Goal: Task Accomplishment & Management: Manage account settings

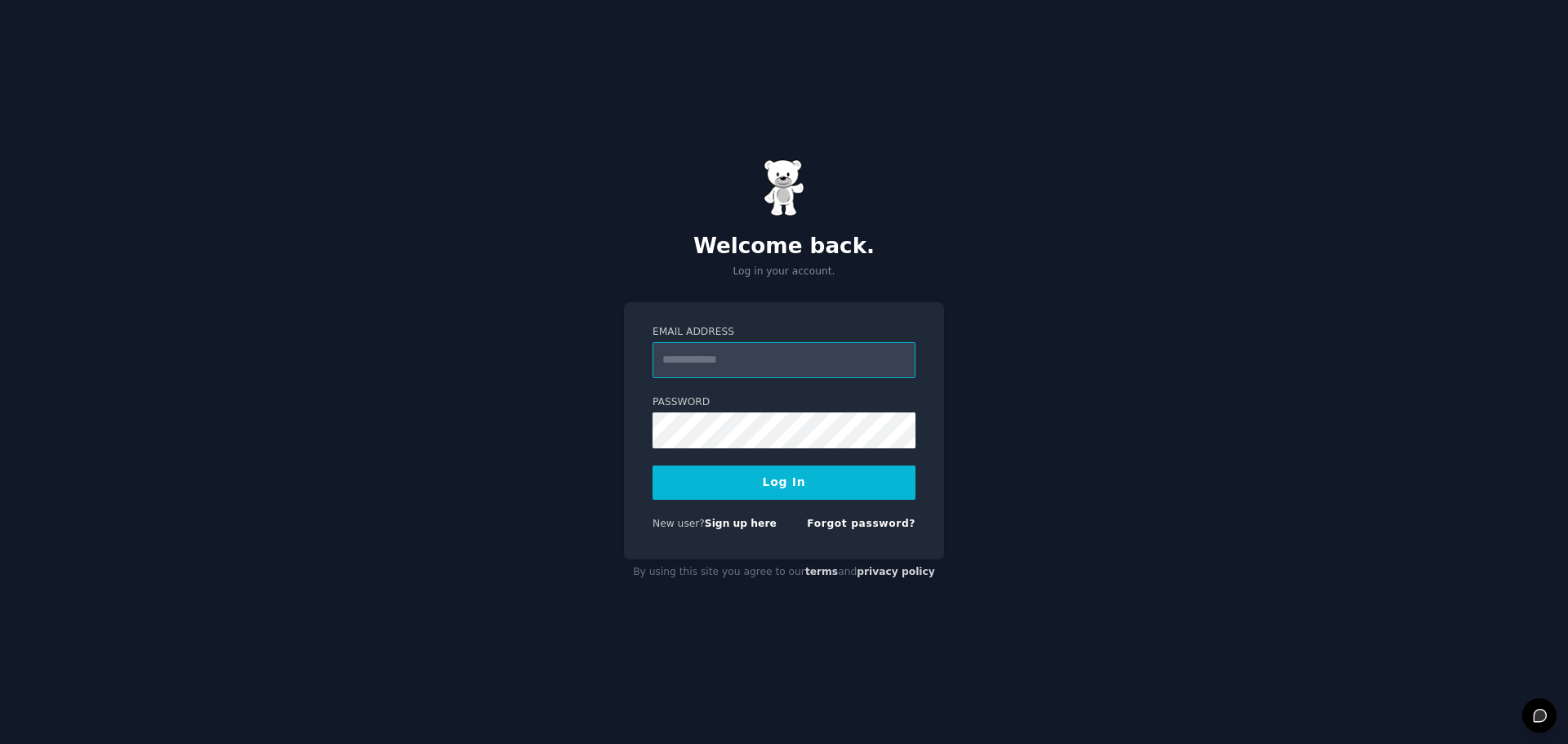
paste input "**********"
type input "**********"
click at [773, 480] on button "Log In" at bounding box center [784, 483] width 263 height 34
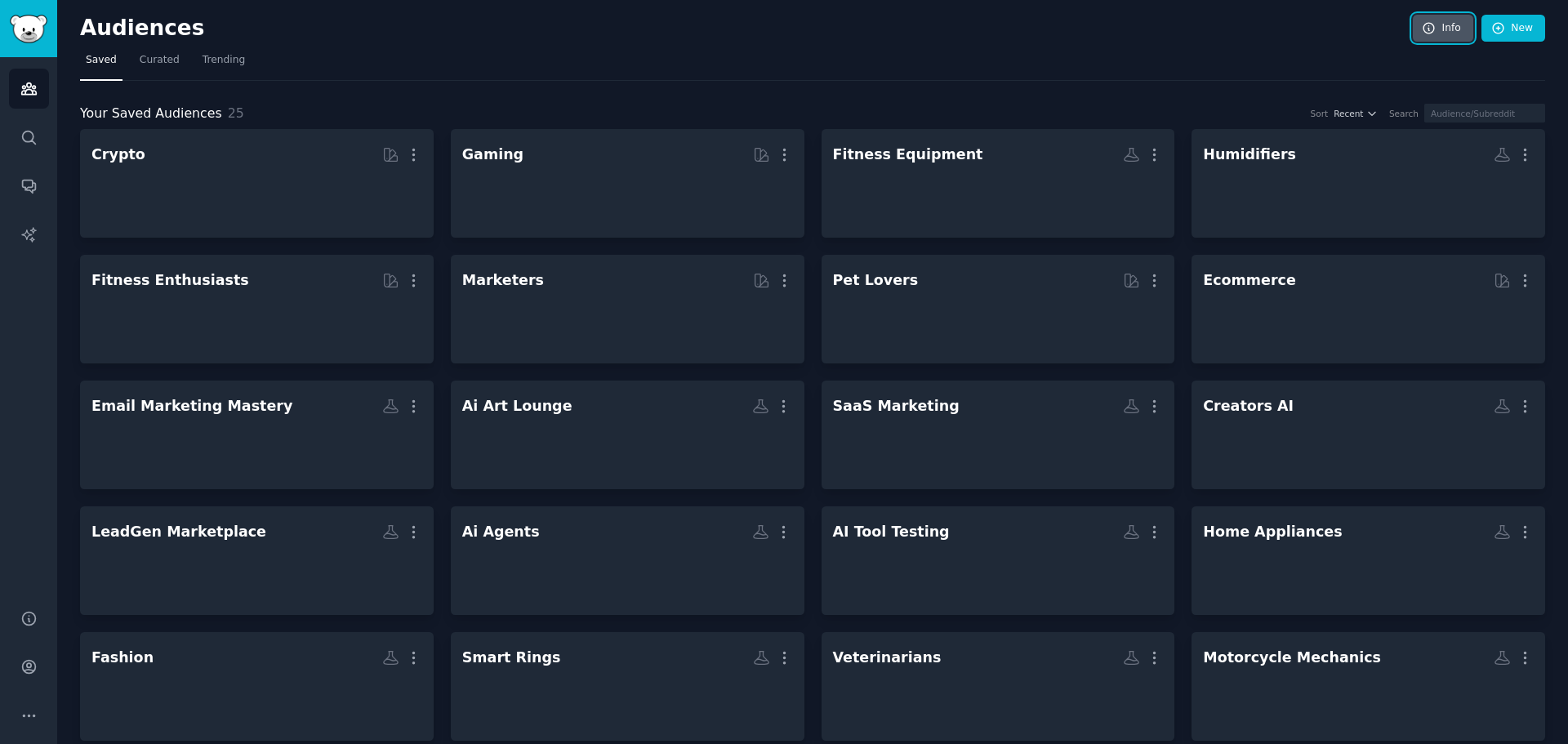
click at [1434, 28] on icon at bounding box center [1429, 29] width 14 height 14
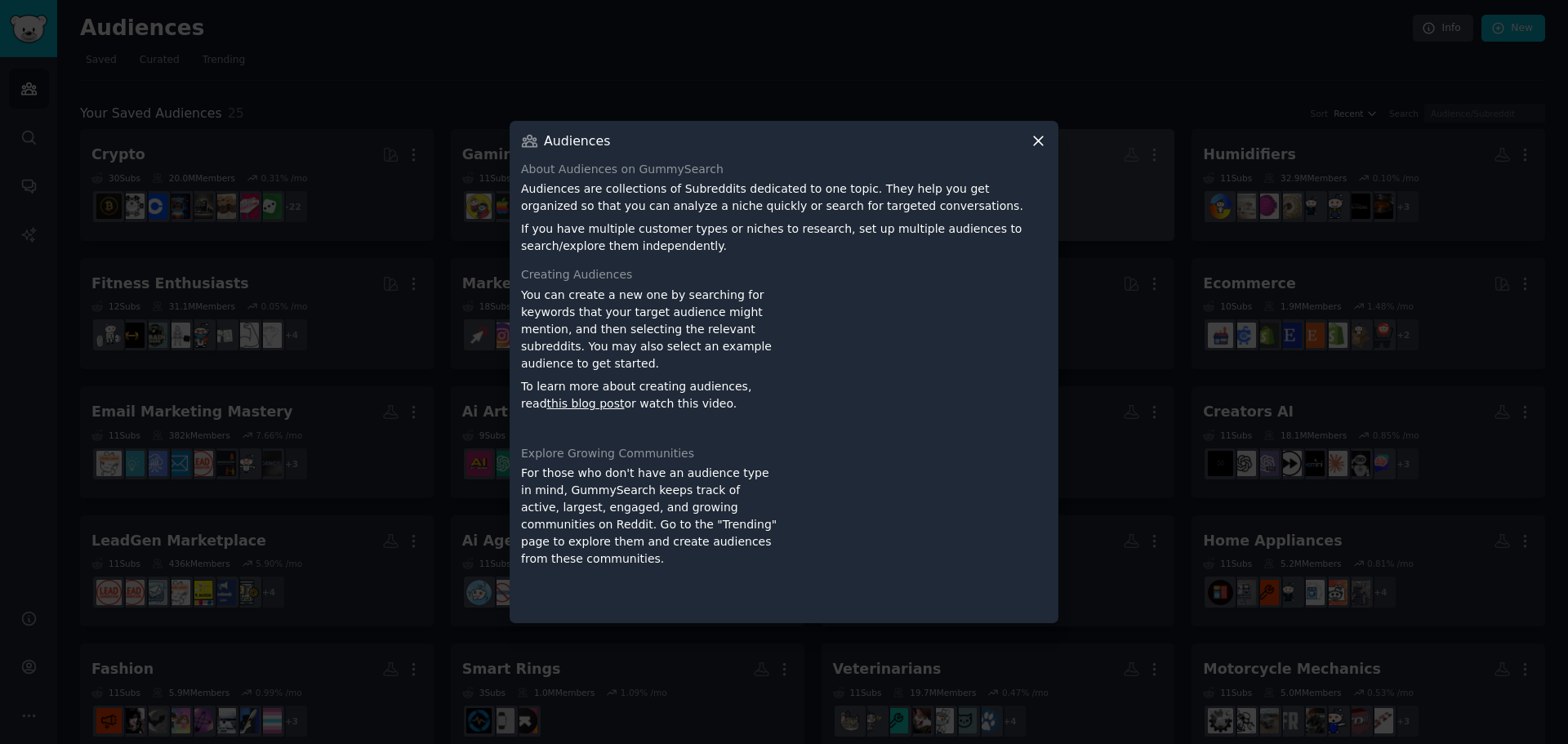
click at [1032, 137] on icon at bounding box center [1038, 140] width 17 height 17
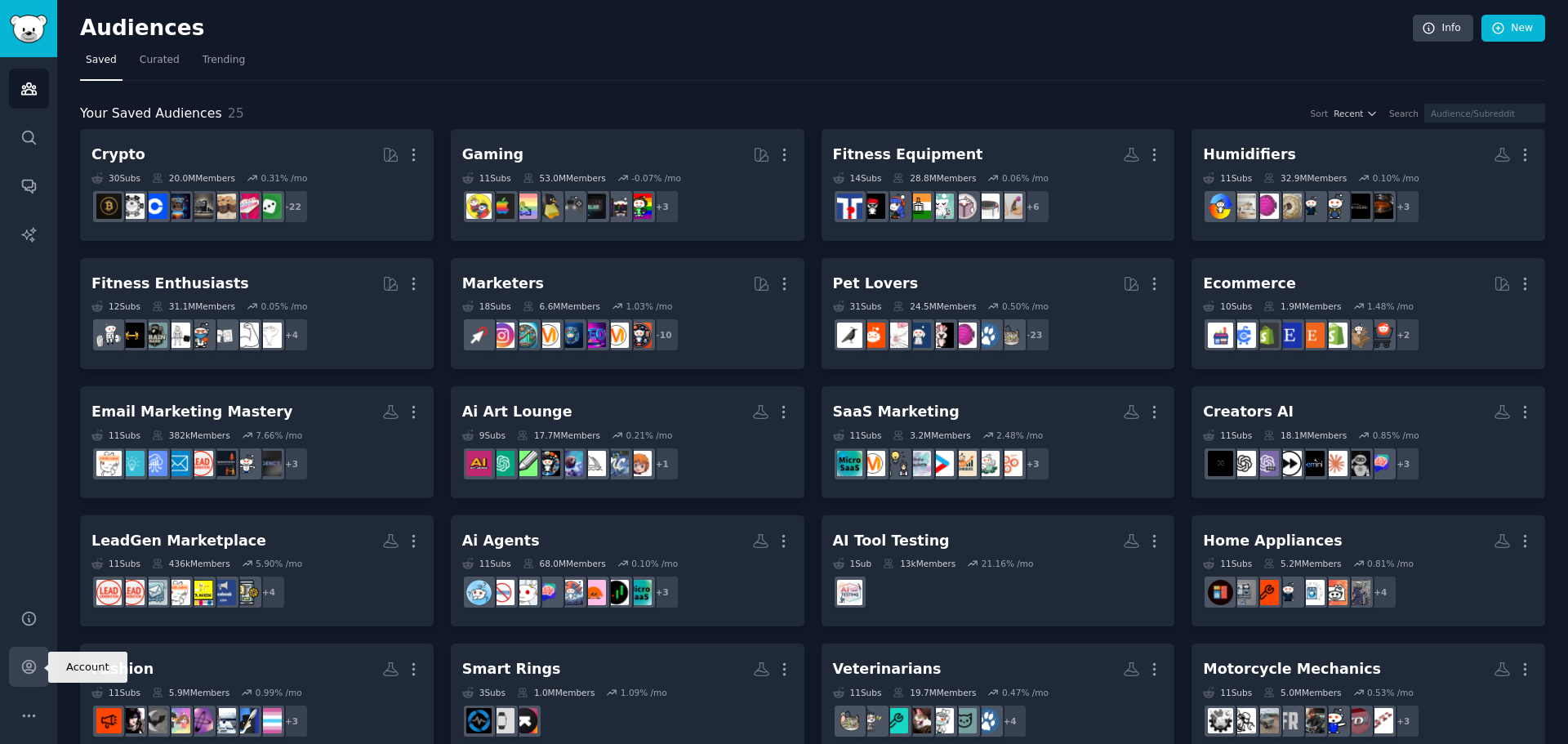
click at [34, 671] on icon "Sidebar" at bounding box center [29, 666] width 13 height 13
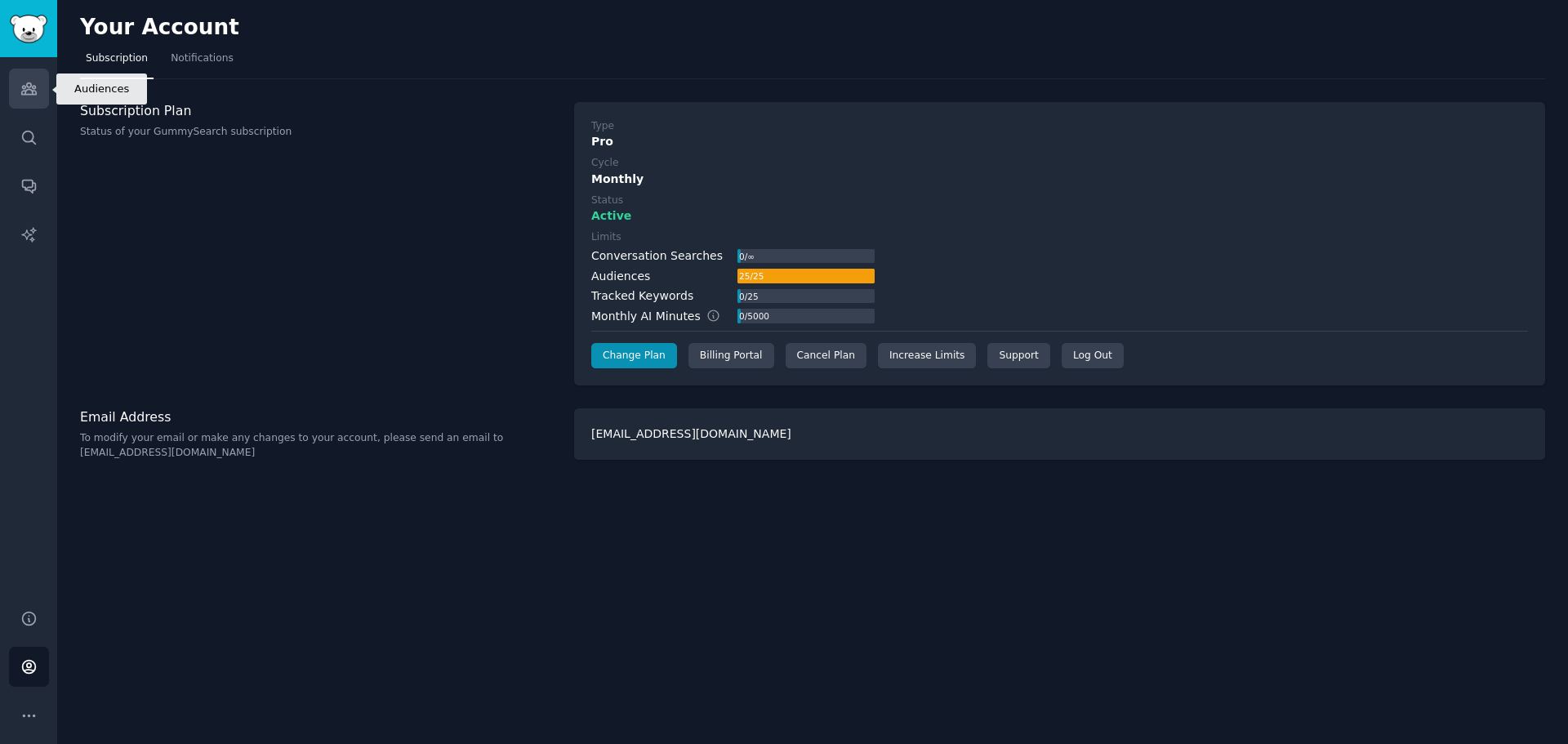
click at [34, 99] on link "Audiences" at bounding box center [29, 88] width 40 height 40
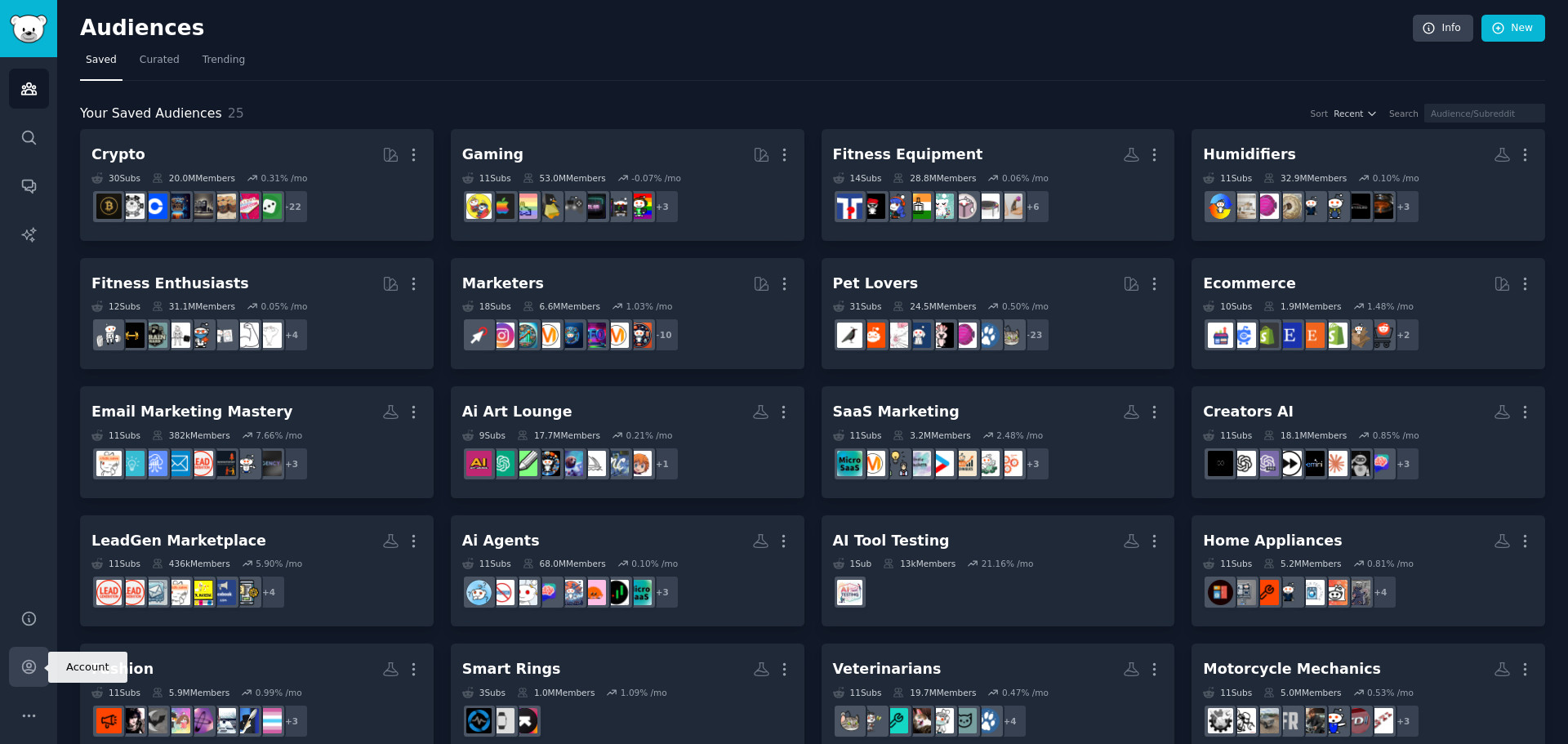
click at [28, 670] on icon "Sidebar" at bounding box center [29, 665] width 17 height 17
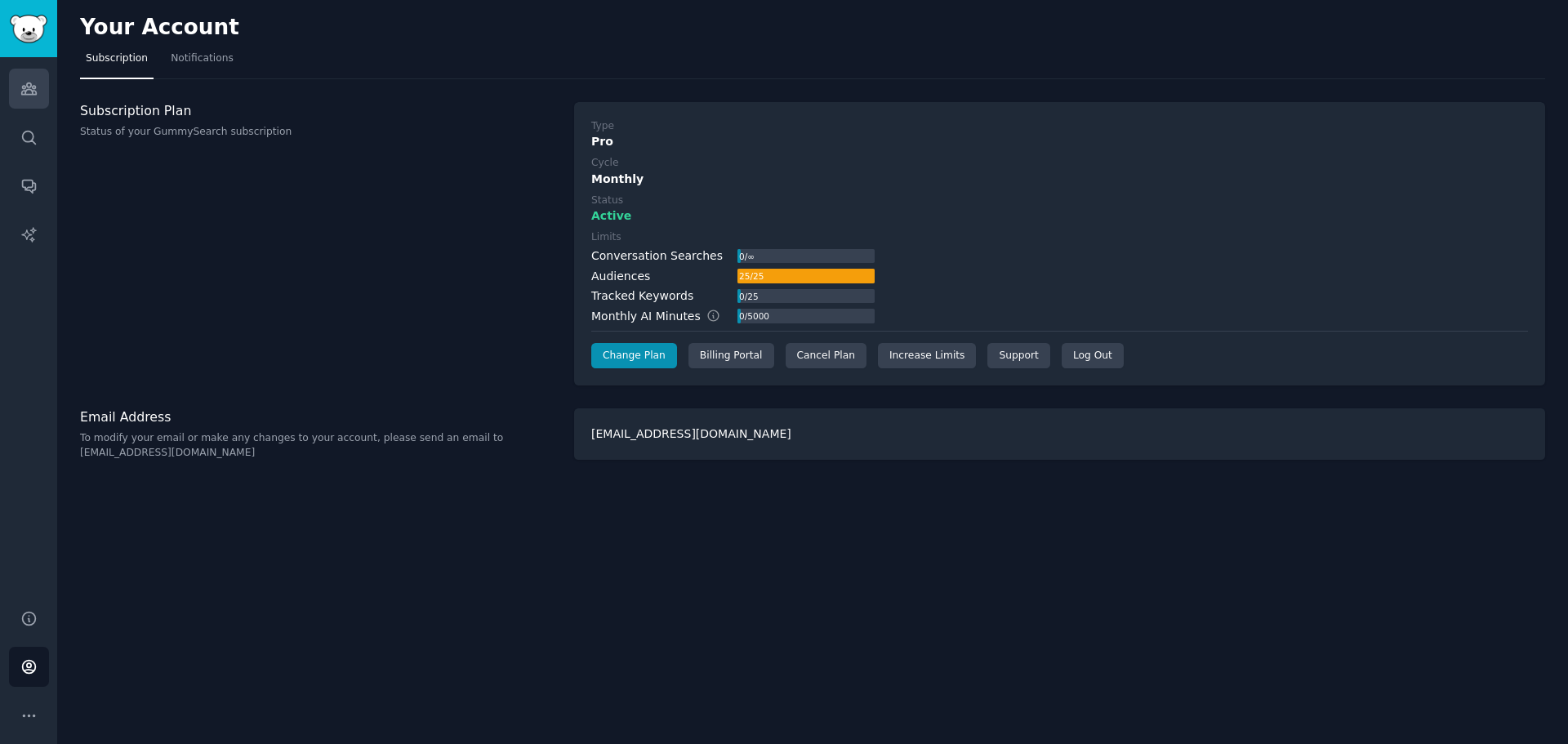
click at [39, 100] on link "Audiences" at bounding box center [29, 88] width 40 height 40
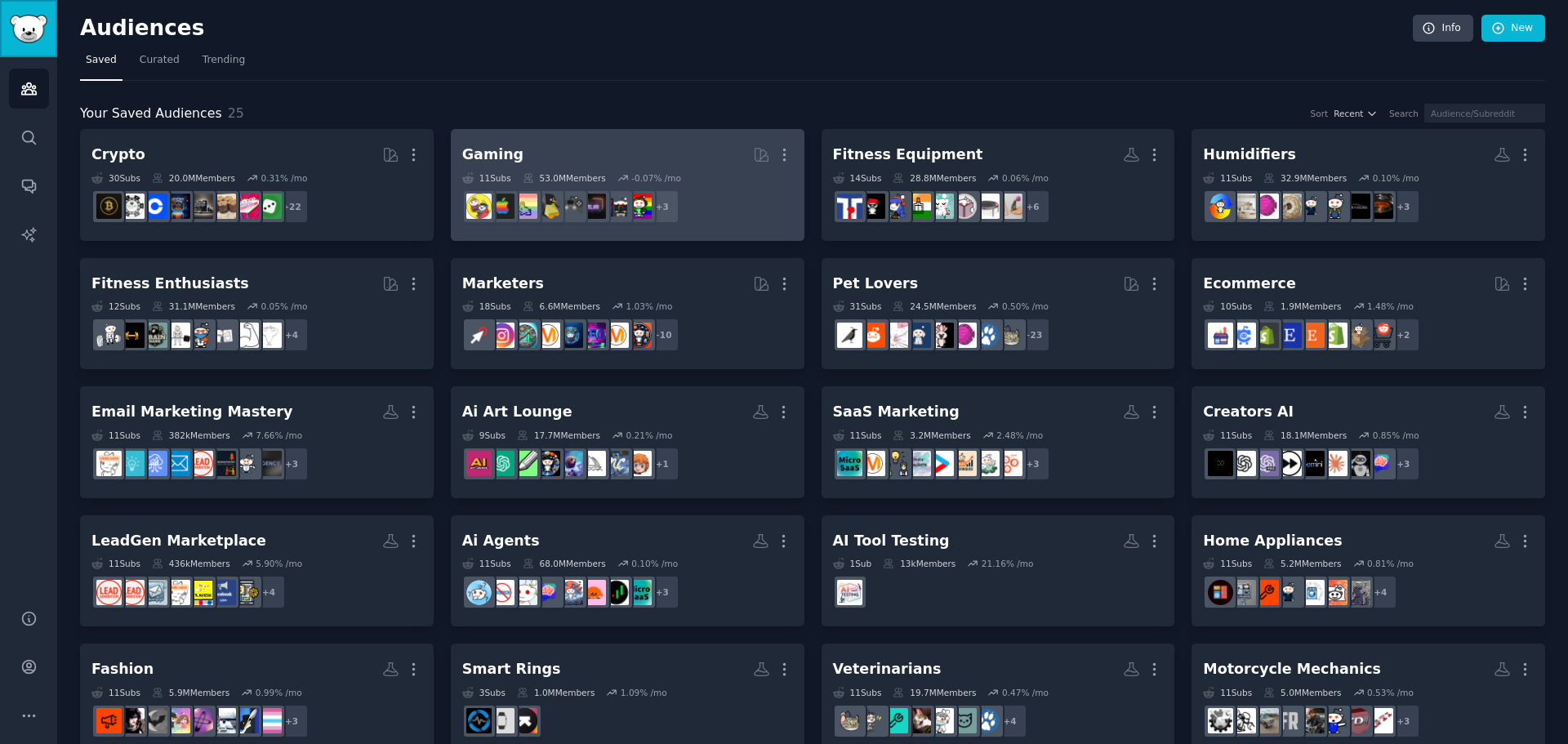
click at [21, 32] on img "Sidebar" at bounding box center [29, 29] width 37 height 29
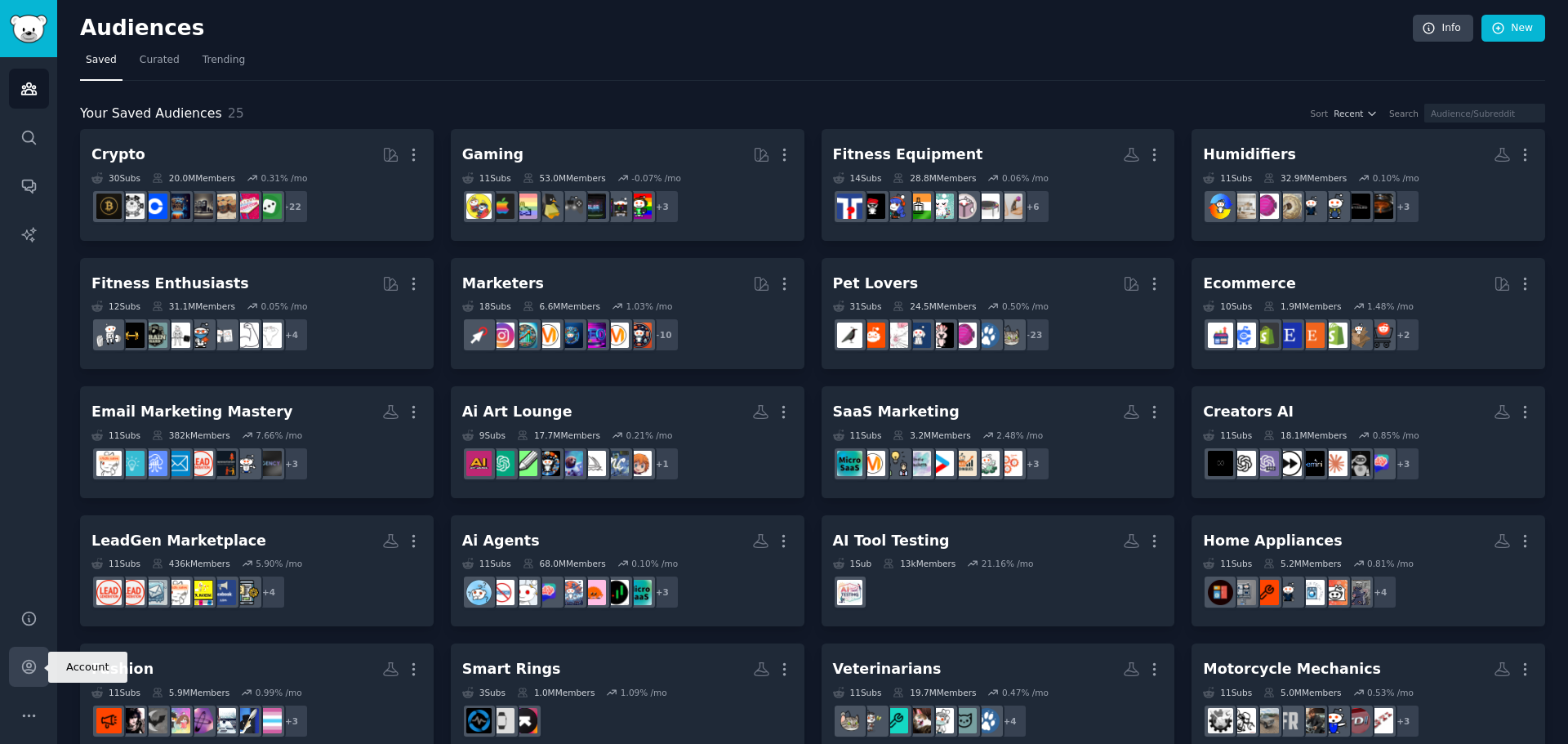
click at [29, 656] on link "Account" at bounding box center [29, 666] width 40 height 40
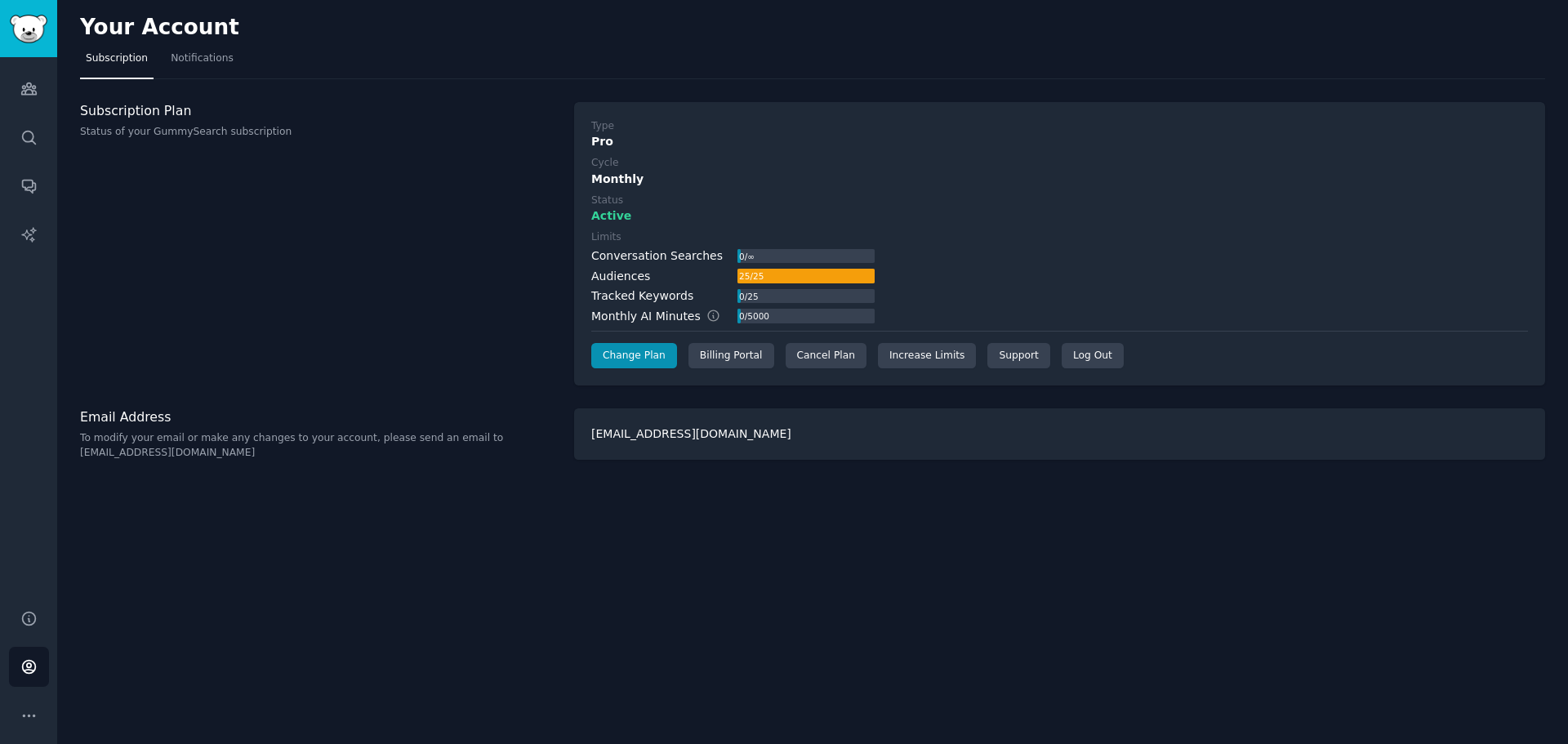
click at [1049, 56] on nav "Subscription Notifications" at bounding box center [812, 62] width 1464 height 34
